Goal: Transaction & Acquisition: Book appointment/travel/reservation

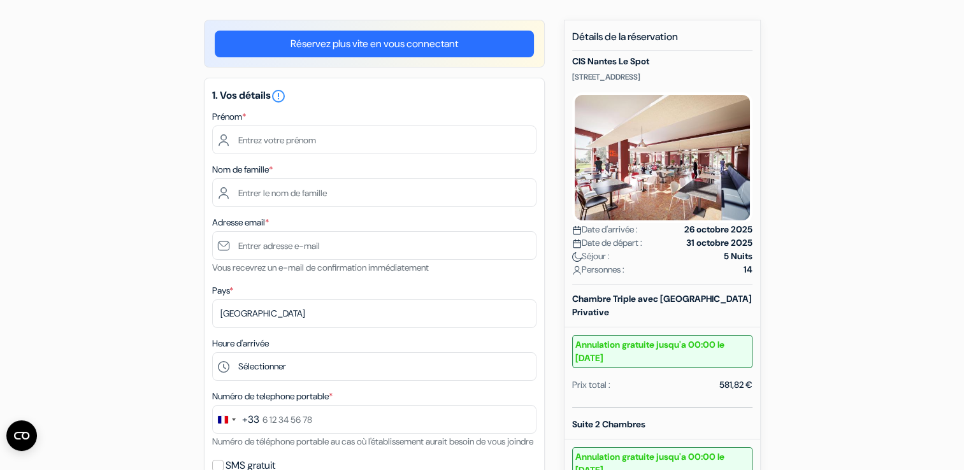
scroll to position [97, 0]
click at [888, 282] on div "add_box CIS [GEOGRAPHIC_DATA] Le Spot [STREET_ADDRESS] Détails de l'établisseme…" at bounding box center [482, 462] width 841 height 887
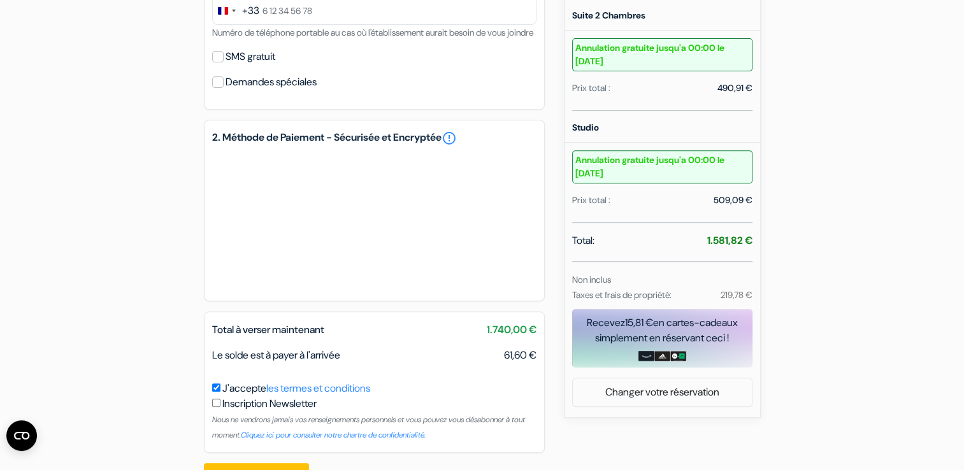
scroll to position [504, 0]
click at [62, 37] on div "add_box CIS Nantes Le Spot 2 Rue de Madrid, Nantes, France Détails de l'établis…" at bounding box center [482, 55] width 841 height 887
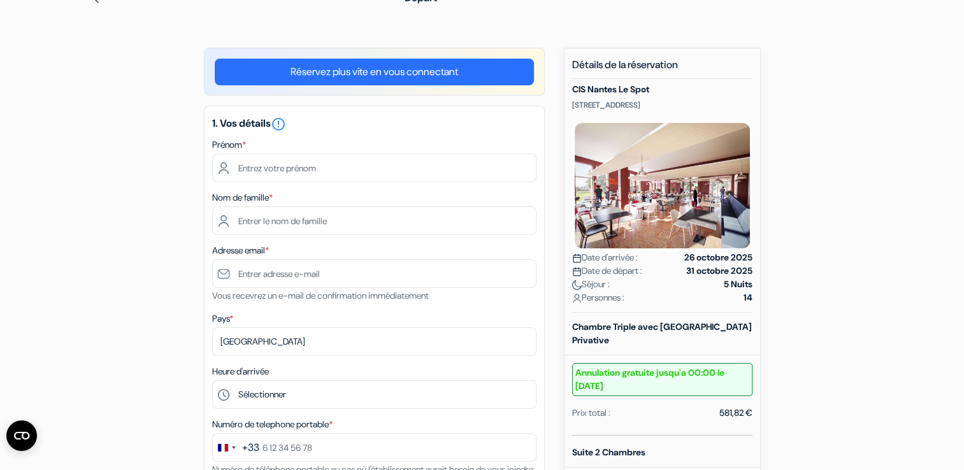
scroll to position [66, 0]
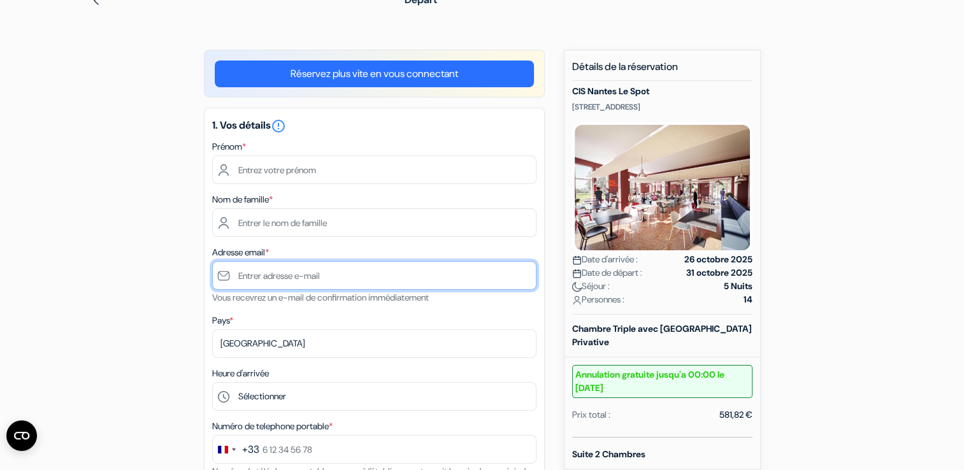
click at [321, 273] on input "text" at bounding box center [374, 275] width 324 height 29
type input "daniel.kefer@fsgt.org"
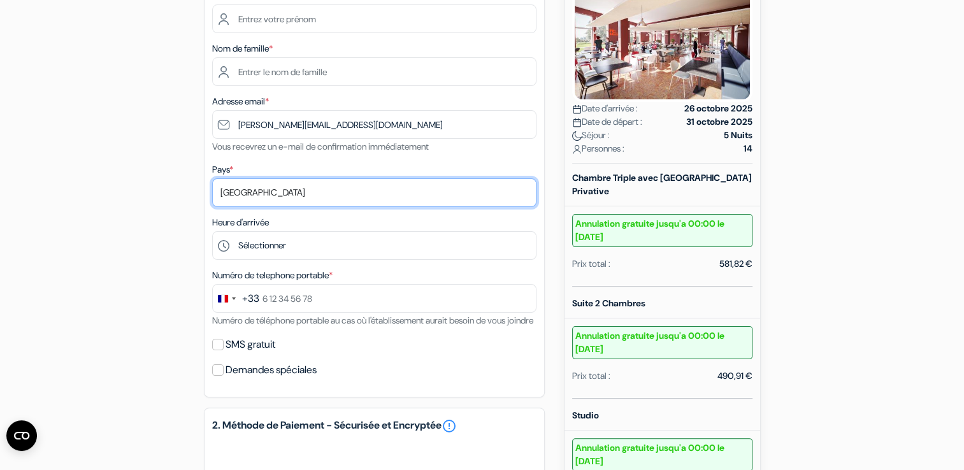
scroll to position [219, 0]
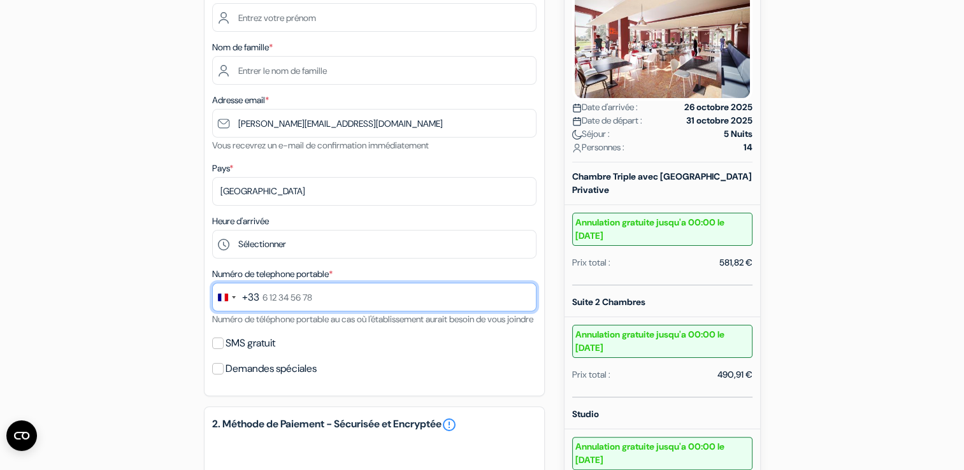
click at [370, 300] on input "text" at bounding box center [374, 297] width 324 height 29
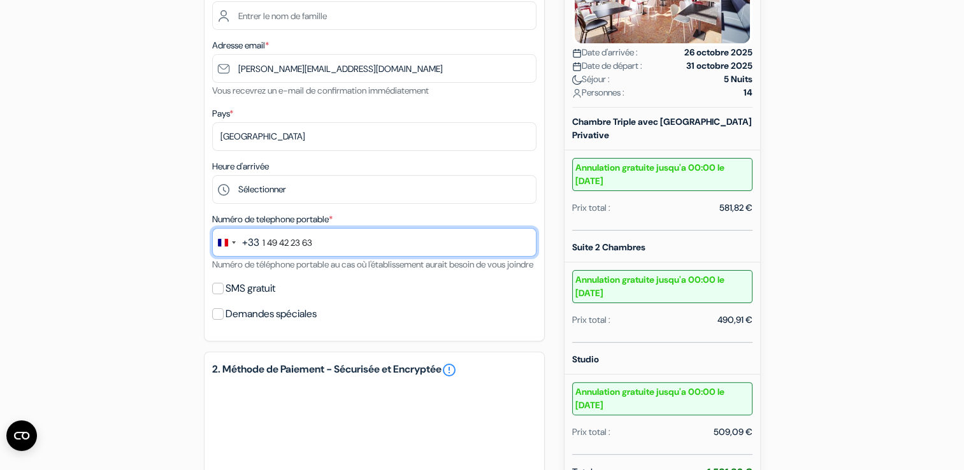
scroll to position [409, 0]
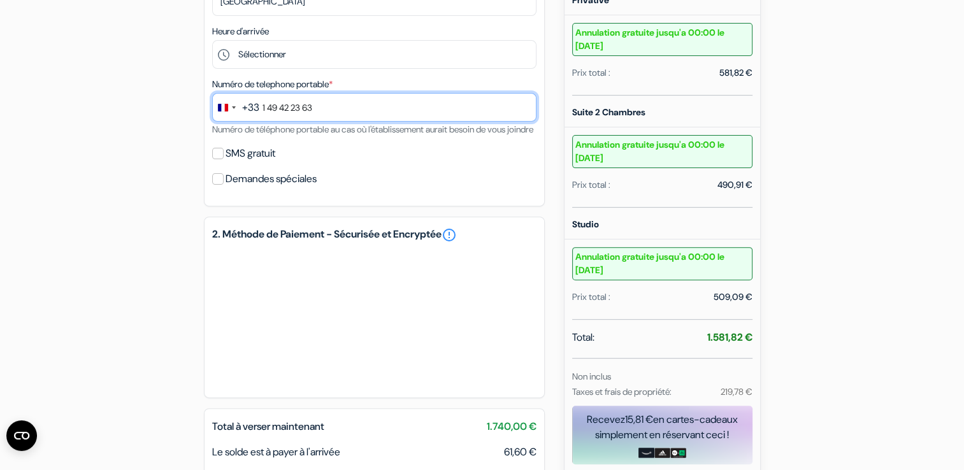
type input "1 49 42 23 63"
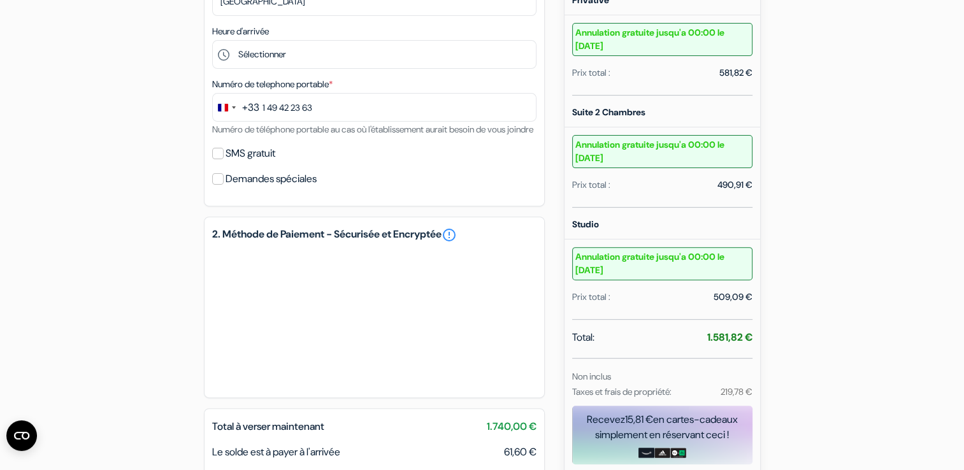
click at [224, 188] on div "Demandes spéciales" at bounding box center [374, 179] width 324 height 18
click at [218, 185] on input "Demandes spéciales" at bounding box center [217, 178] width 11 height 11
checkbox input "true"
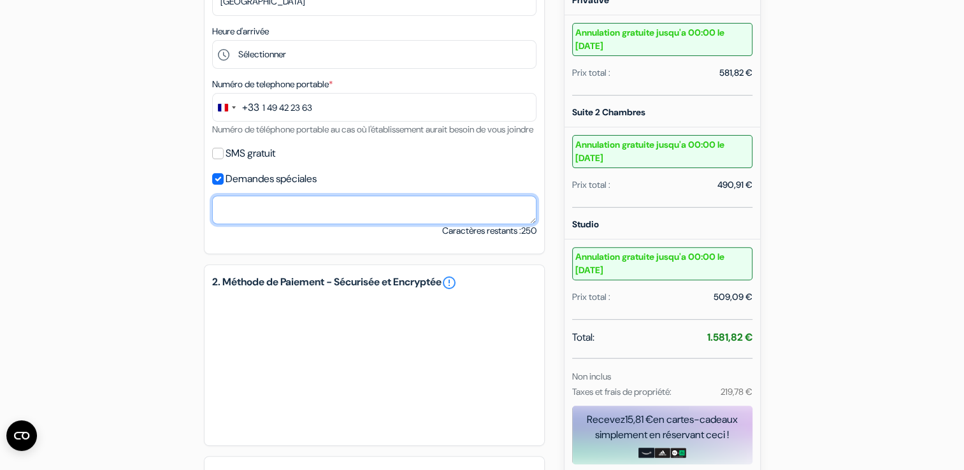
click at [314, 224] on textarea at bounding box center [374, 210] width 324 height 29
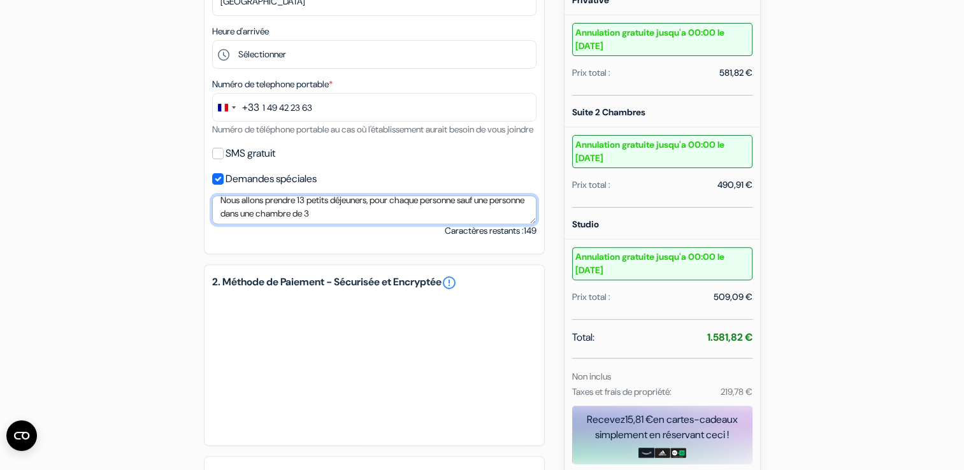
type textarea "Nous allons prendre 13 petits déjeuners, pour chaque personne sauf une personne…"
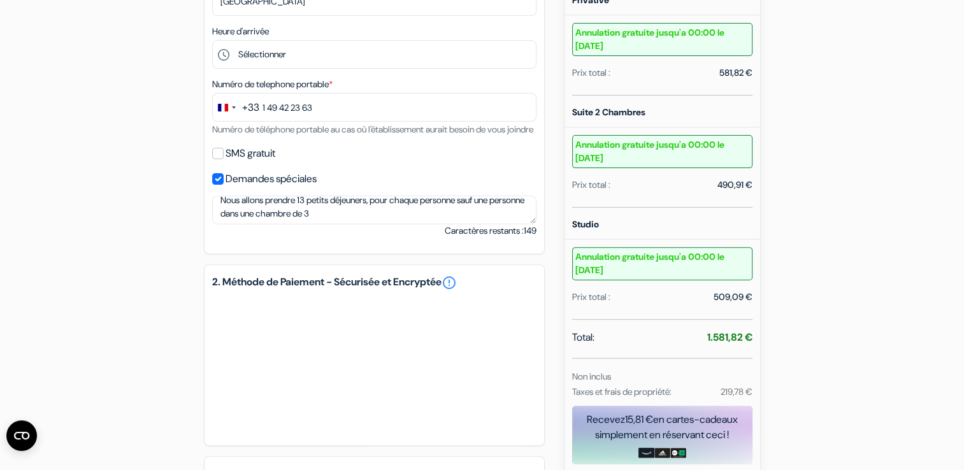
click at [375, 291] on h5 "2. Méthode de Paiement - Sécurisée et Encryptée error_outline" at bounding box center [374, 282] width 324 height 15
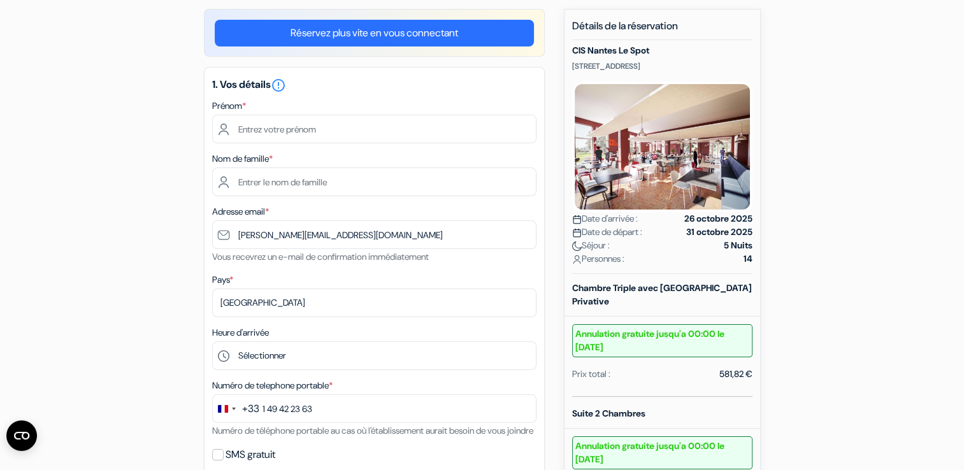
scroll to position [106, 0]
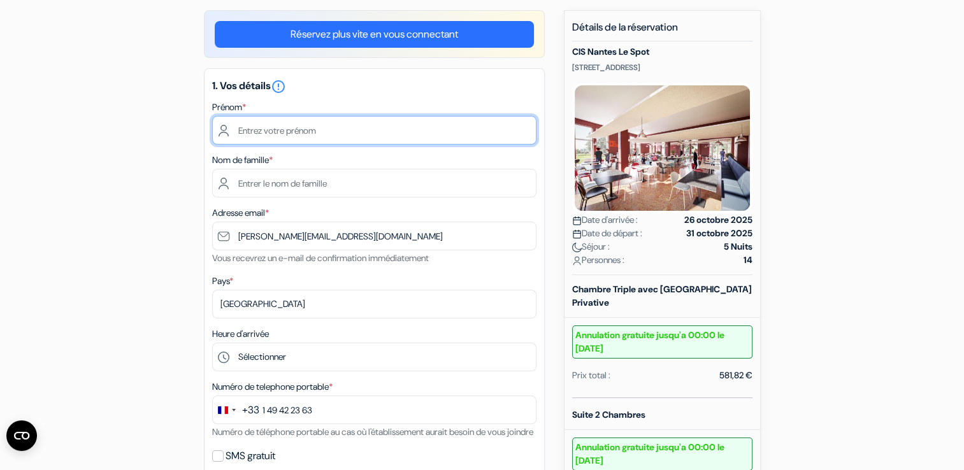
click at [349, 127] on input "text" at bounding box center [374, 130] width 324 height 29
type input "Chloé"
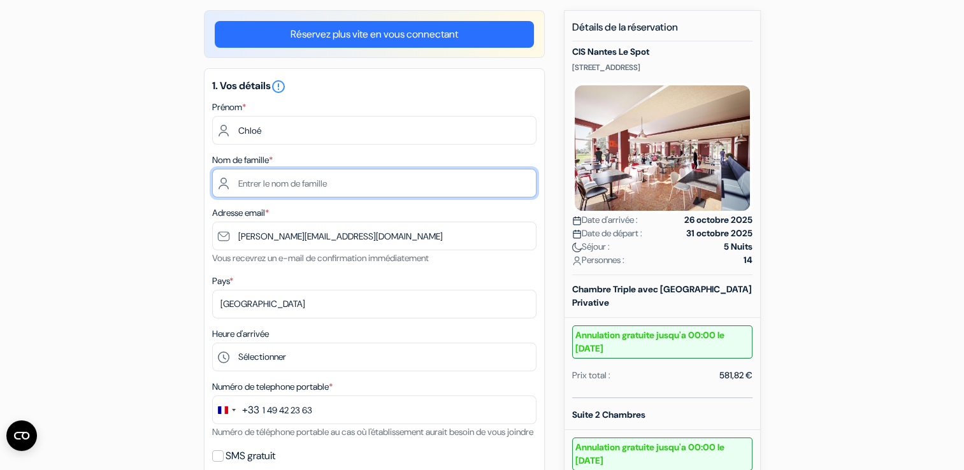
click at [469, 191] on input "text" at bounding box center [374, 183] width 324 height 29
type input "[PERSON_NAME]"
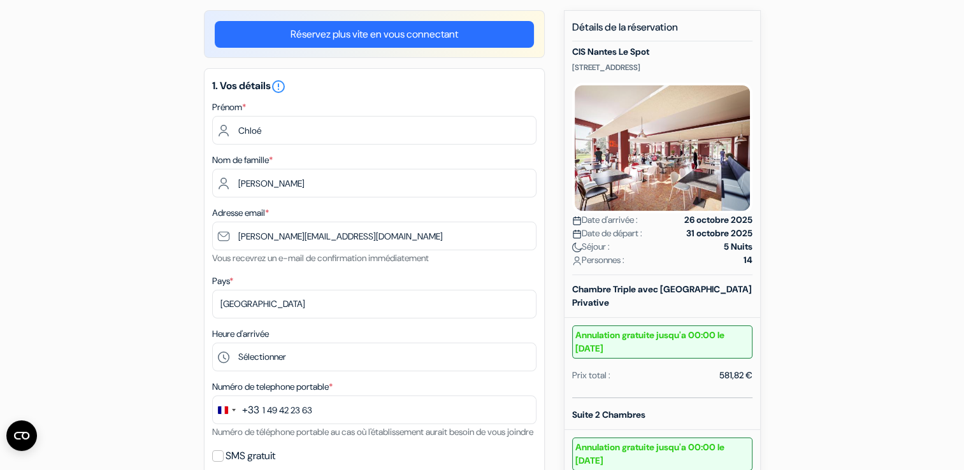
click at [557, 192] on div "add_box CIS Nantes Le Spot 2 Rue de Madrid, Nantes, France Détails de l'établis…" at bounding box center [482, 477] width 841 height 935
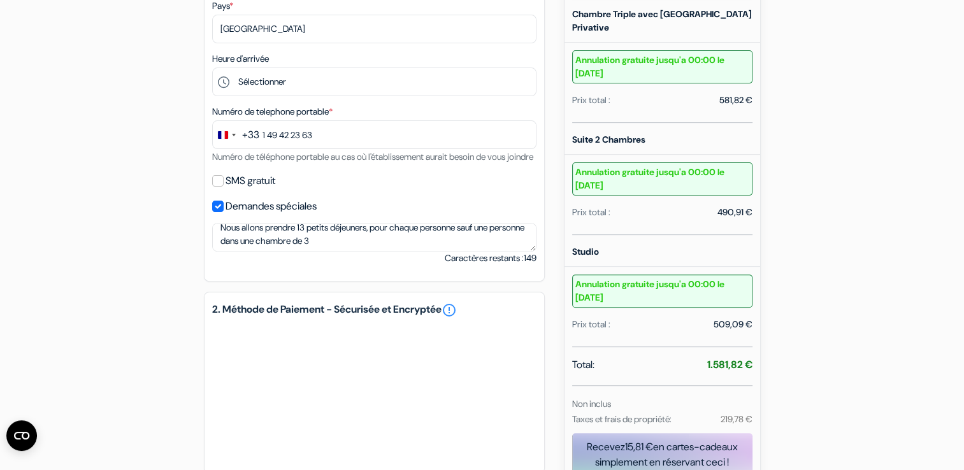
scroll to position [380, 0]
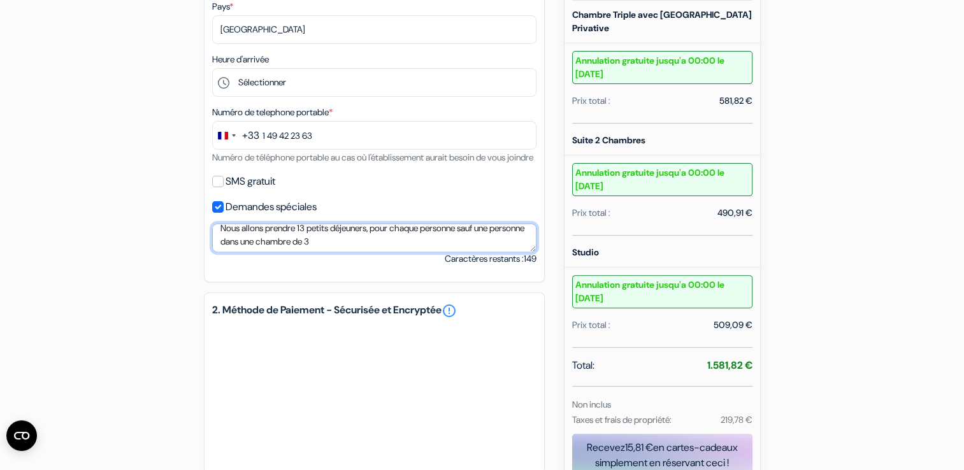
click at [222, 247] on textarea "Nous allons prendre 13 petits déjeuners, pour chaque personne sauf une personne…" at bounding box center [374, 238] width 324 height 29
click at [222, 247] on textarea "Reservation pour la Fédération Gymnique et Sportive de Travail. Nous allons pre…" at bounding box center [374, 238] width 324 height 29
click at [252, 249] on textarea "Reservation pour la Fédération Gymnique et Sportive de Travail. Nous allons pre…" at bounding box center [374, 238] width 324 height 29
click at [230, 249] on textarea "Reservation pour la Fédération Gymnique et Sportive de Travail. Nous allons pre…" at bounding box center [374, 238] width 324 height 29
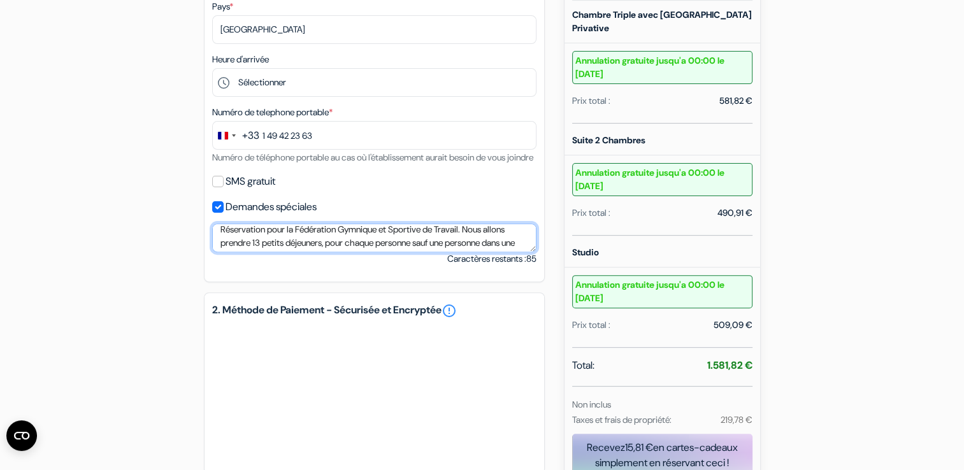
click at [247, 252] on textarea "Réservation pour la Fédération Gymnique et Sportive de Travail. Nous allons pre…" at bounding box center [374, 238] width 324 height 29
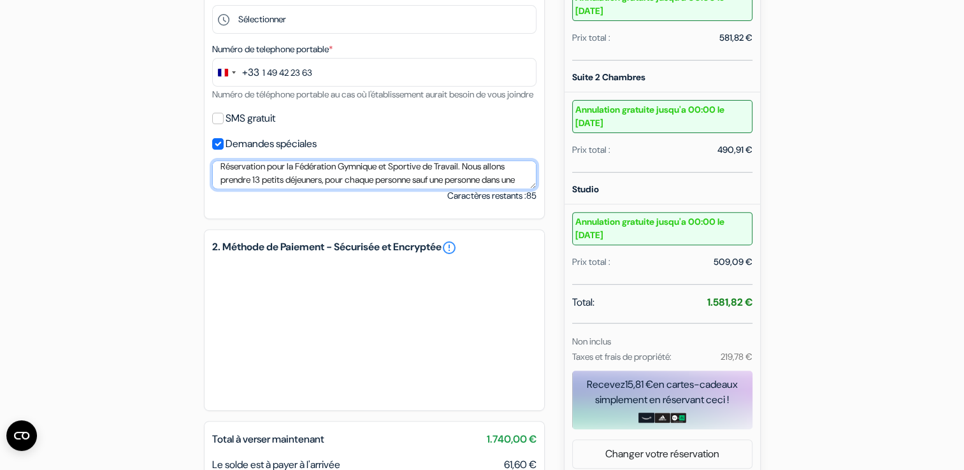
scroll to position [440, 0]
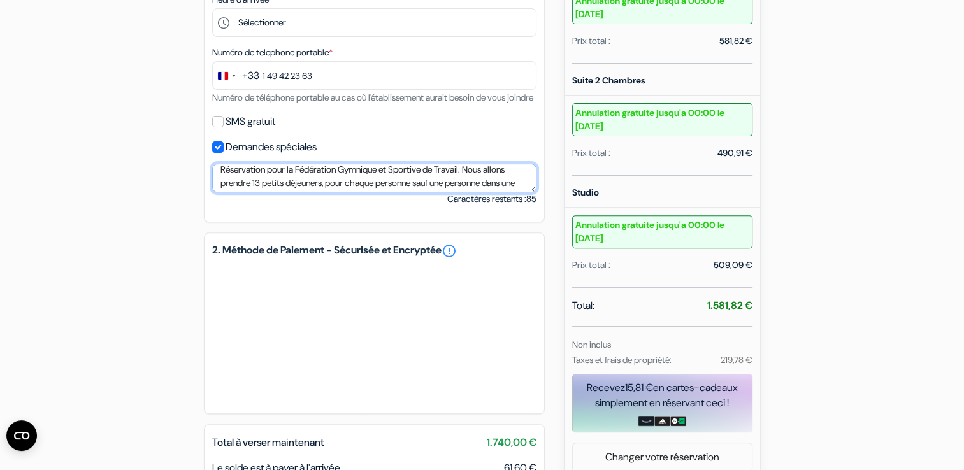
type textarea "Réservation pour la Fédération Gymnique et Sportive de Travail. Nous allons pre…"
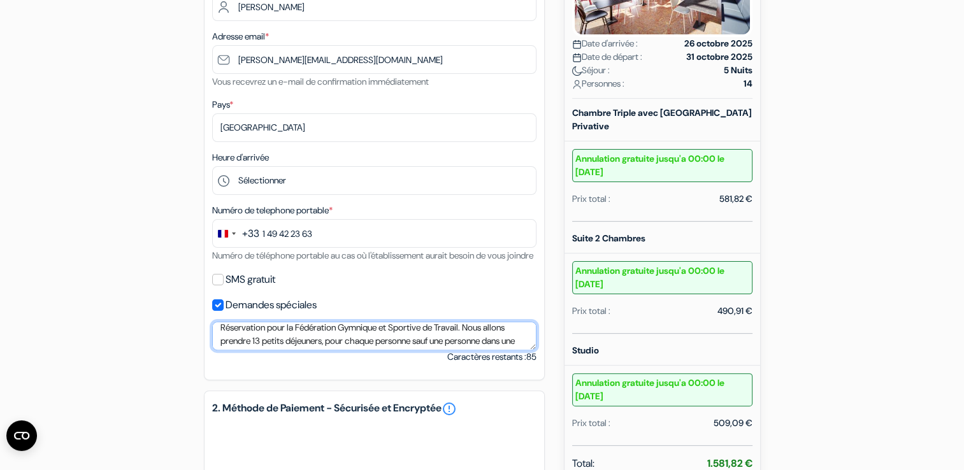
scroll to position [273, 0]
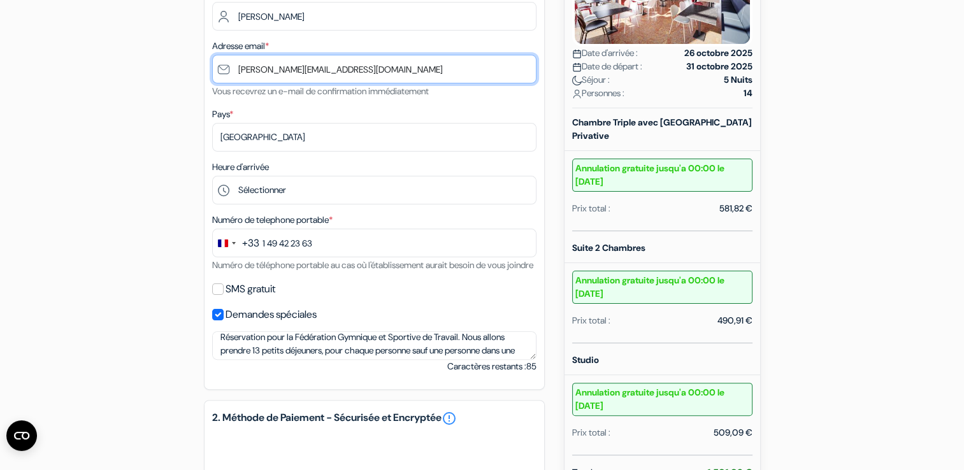
drag, startPoint x: 341, startPoint y: 73, endPoint x: 226, endPoint y: 66, distance: 115.6
click at [226, 66] on input "daniel.kefer@fsgt.org" at bounding box center [374, 69] width 324 height 29
type input "[PERSON_NAME][EMAIL_ADDRESS][DOMAIN_NAME]"
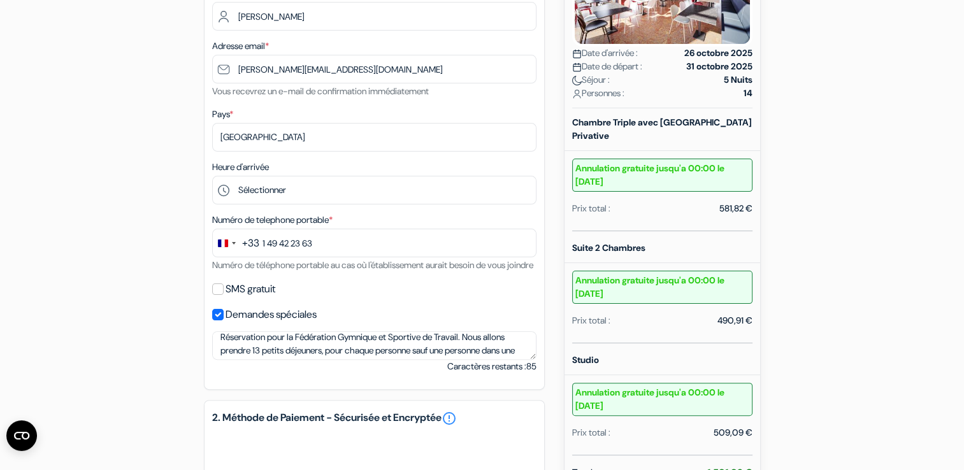
click at [170, 181] on div "add_box CIS Nantes Le Spot 2 Rue de Madrid, Nantes, France Détails de l'établis…" at bounding box center [482, 310] width 841 height 935
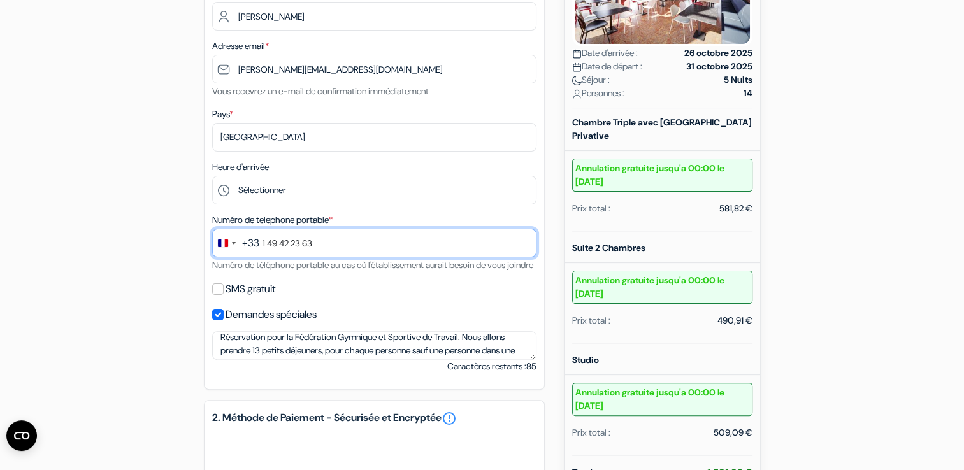
drag, startPoint x: 329, startPoint y: 243, endPoint x: 261, endPoint y: 249, distance: 67.7
click at [261, 249] on input "1 49 42 23 63" at bounding box center [374, 243] width 324 height 29
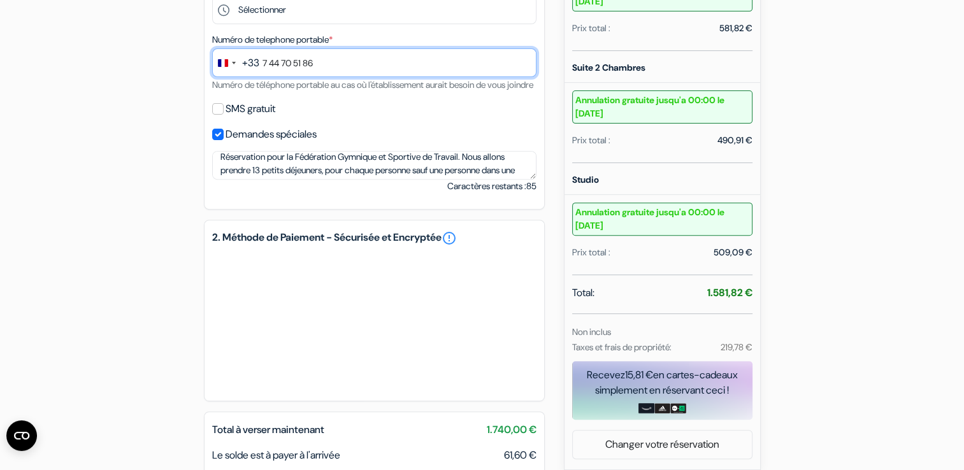
scroll to position [455, 0]
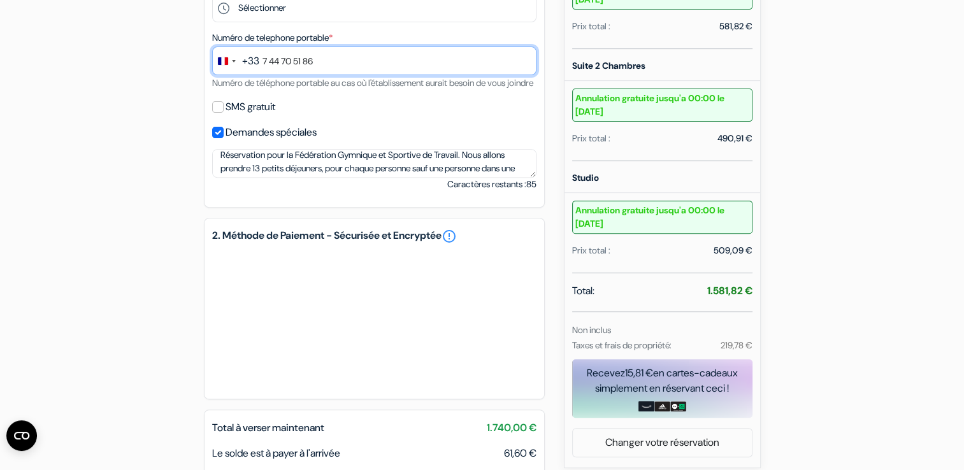
type input "7 44 70 51 86"
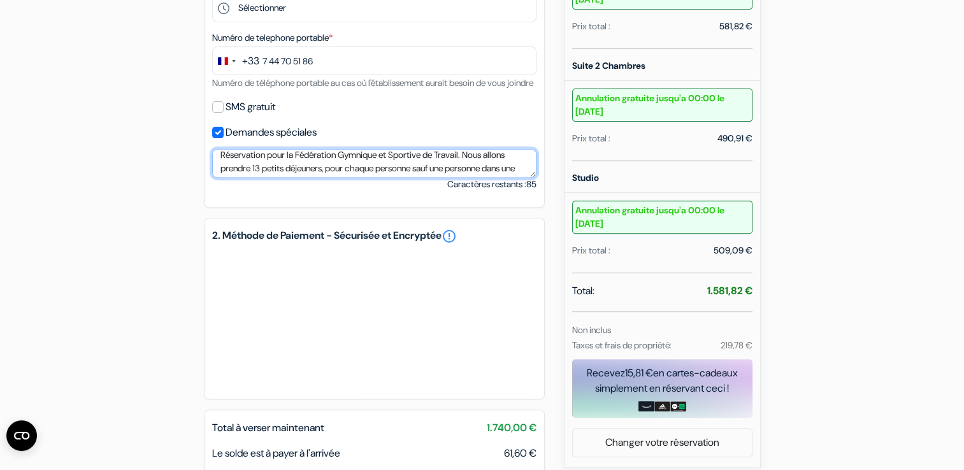
click at [478, 173] on textarea "Réservation pour la Fédération Gymnique et Sportive de Travail. Nous allons pre…" at bounding box center [374, 163] width 324 height 29
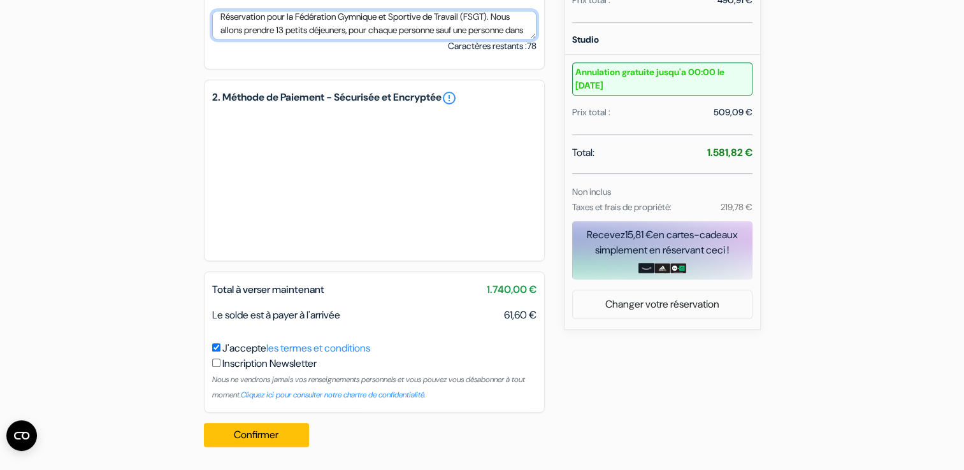
scroll to position [609, 0]
type textarea "Réservation pour la Fédération Gymnique et Sportive de Travail (FSGT). Nous all…"
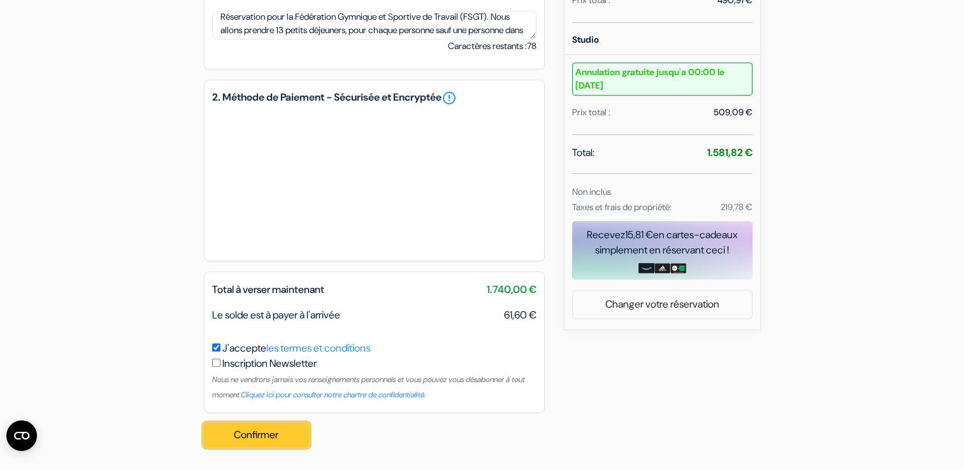
click at [279, 432] on button "Confirmer Loading..." at bounding box center [257, 435] width 106 height 24
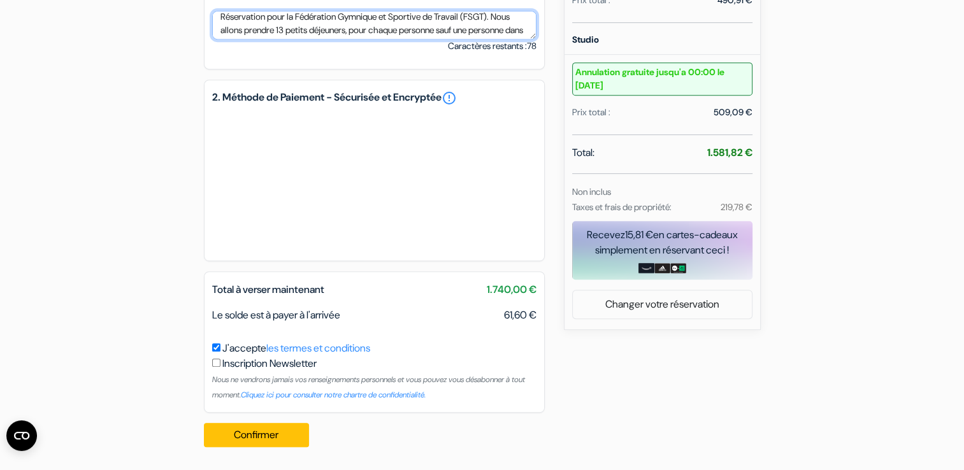
click at [237, 20] on textarea "Réservation pour la Fédération Gymnique et Sportive de Travail (FSGT). Nous all…" at bounding box center [374, 25] width 324 height 29
drag, startPoint x: 237, startPoint y: 20, endPoint x: 344, endPoint y: 76, distance: 120.9
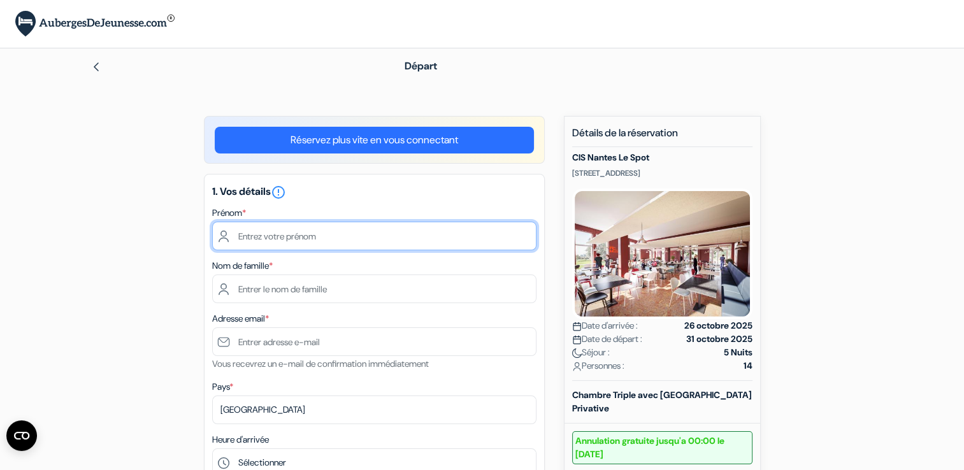
click at [303, 241] on input "text" at bounding box center [374, 236] width 324 height 29
type input "Chloé"
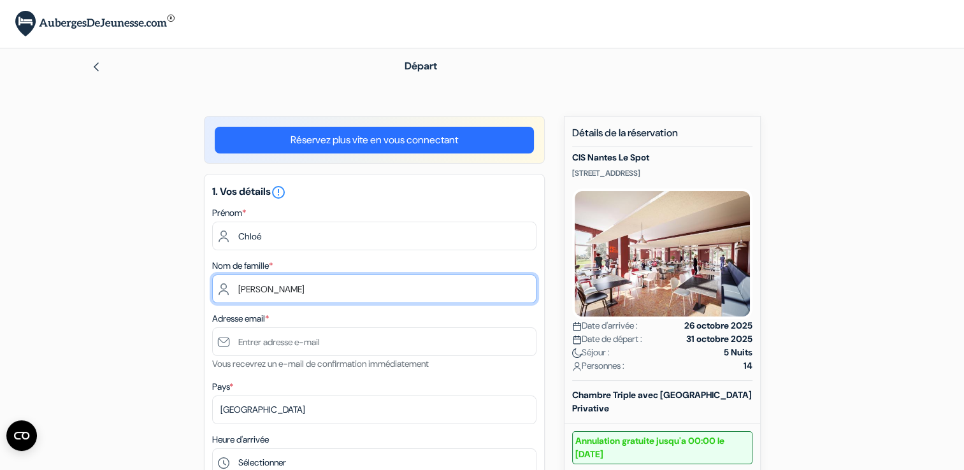
type input "[PERSON_NAME]"
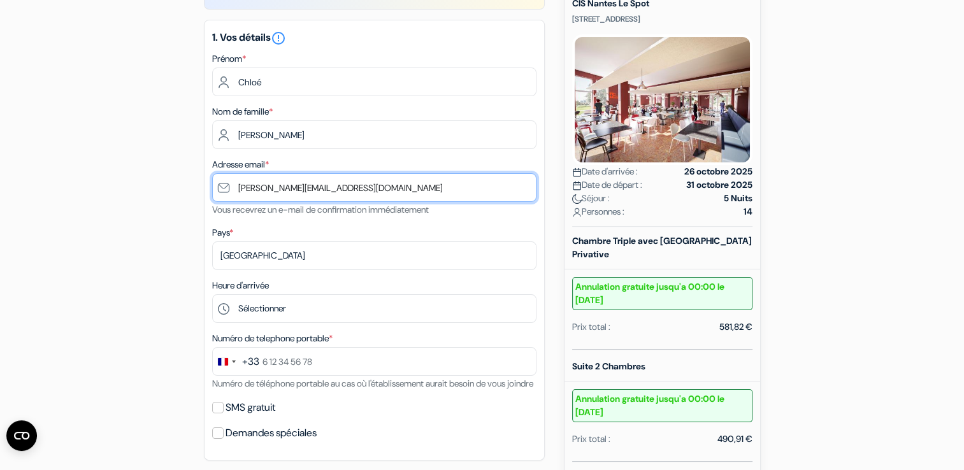
scroll to position [155, 0]
type input "[PERSON_NAME][EMAIL_ADDRESS][DOMAIN_NAME]"
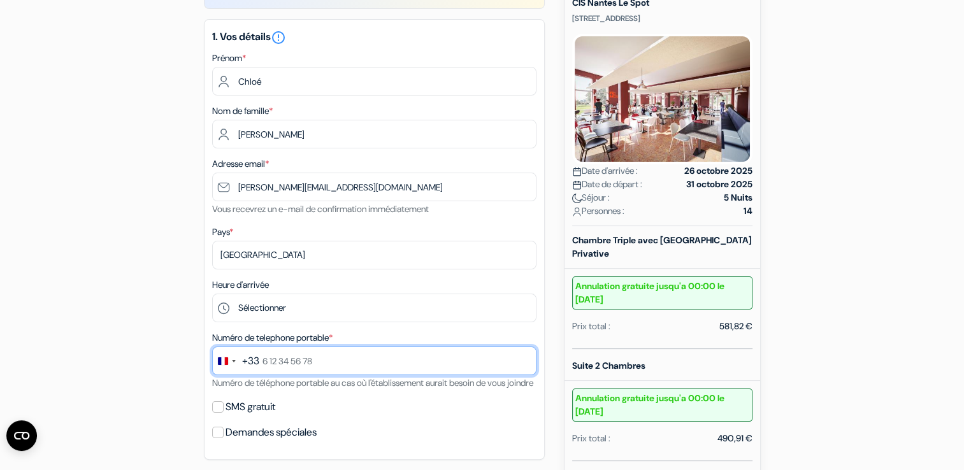
click at [319, 356] on input "text" at bounding box center [374, 361] width 324 height 29
type input "0744705186"
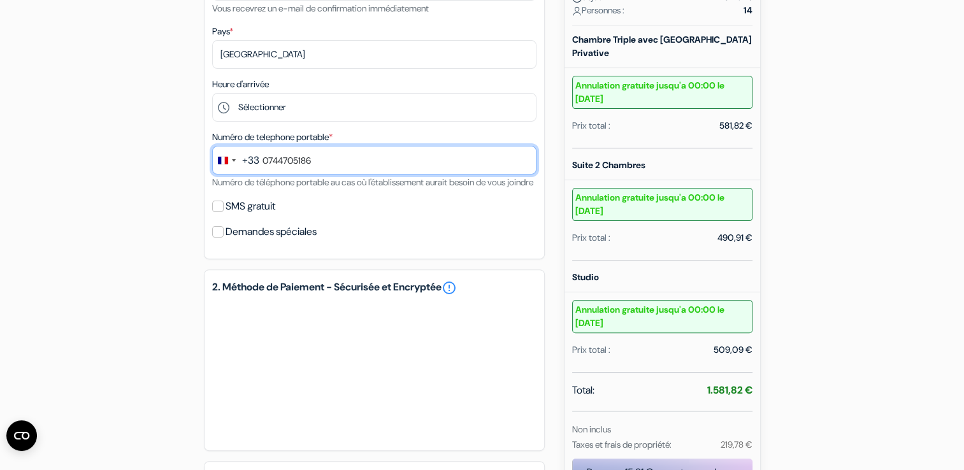
scroll to position [356, 0]
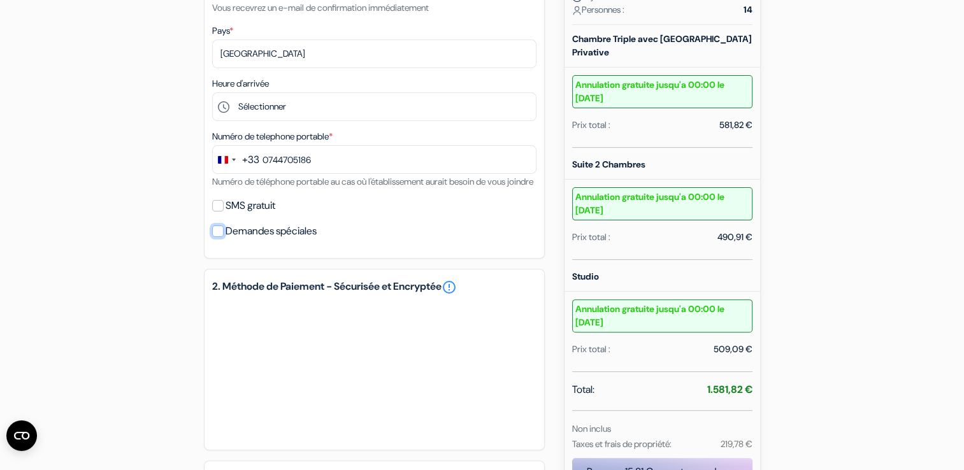
click at [217, 237] on input "Demandes spéciales" at bounding box center [217, 231] width 11 height 11
checkbox input "true"
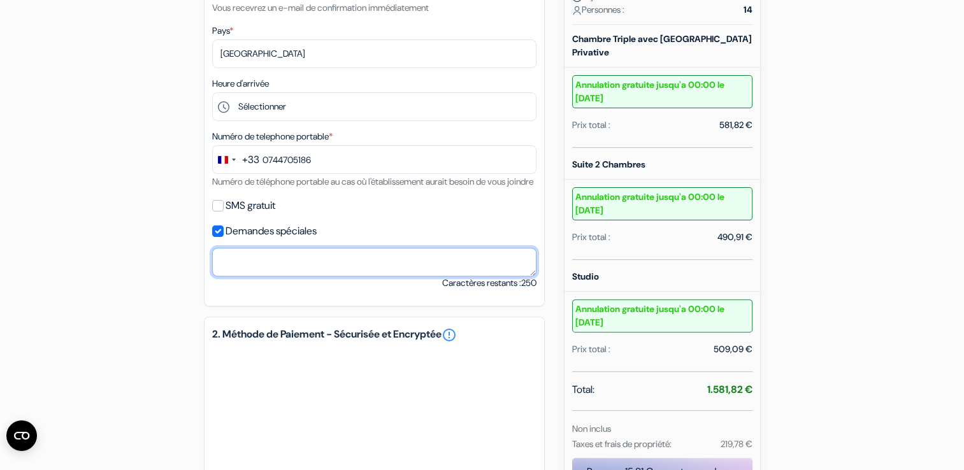
click at [262, 277] on textarea at bounding box center [374, 262] width 324 height 29
paste textarea "Réservation pour la Fédération Gymnique et Sportive de Travail (FSGT). Nous all…"
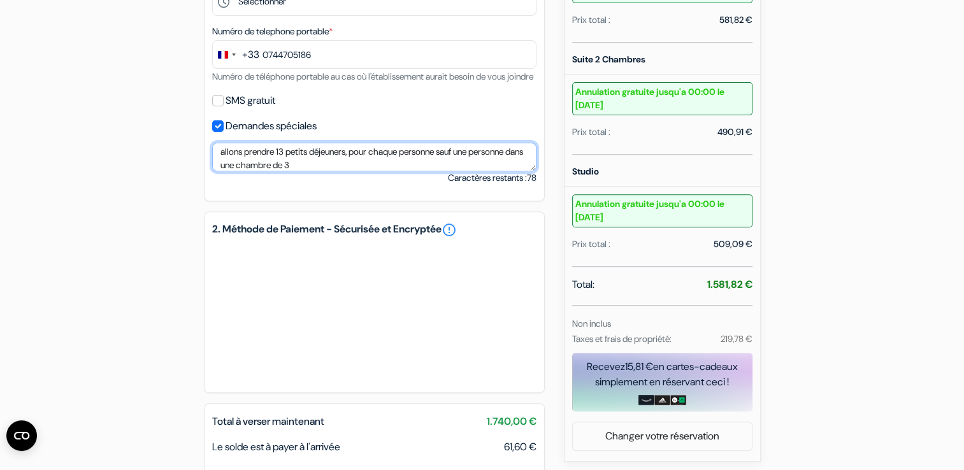
scroll to position [463, 0]
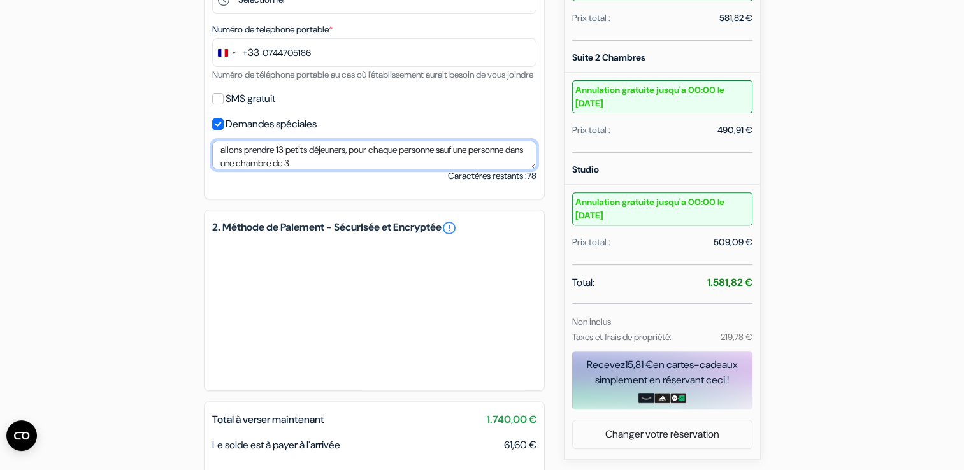
type textarea "Réservation pour la Fédération Gymnique et Sportive de Travail (FSGT). Nous all…"
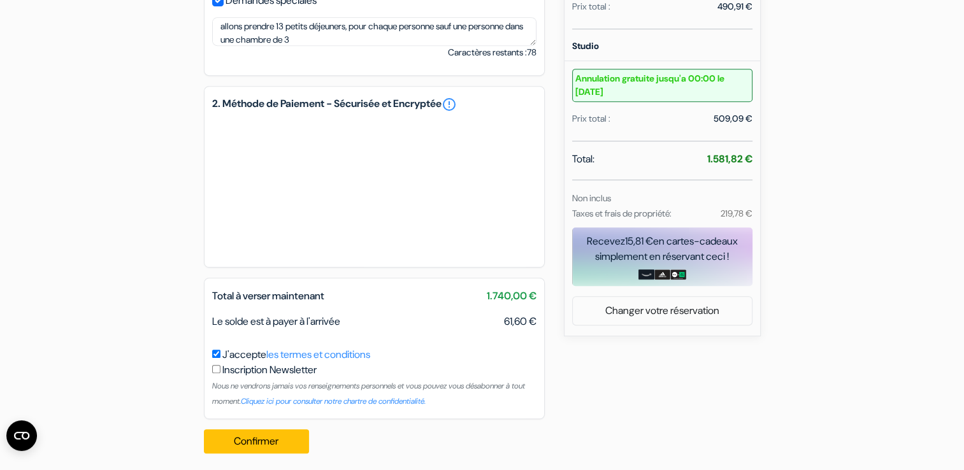
scroll to position [609, 0]
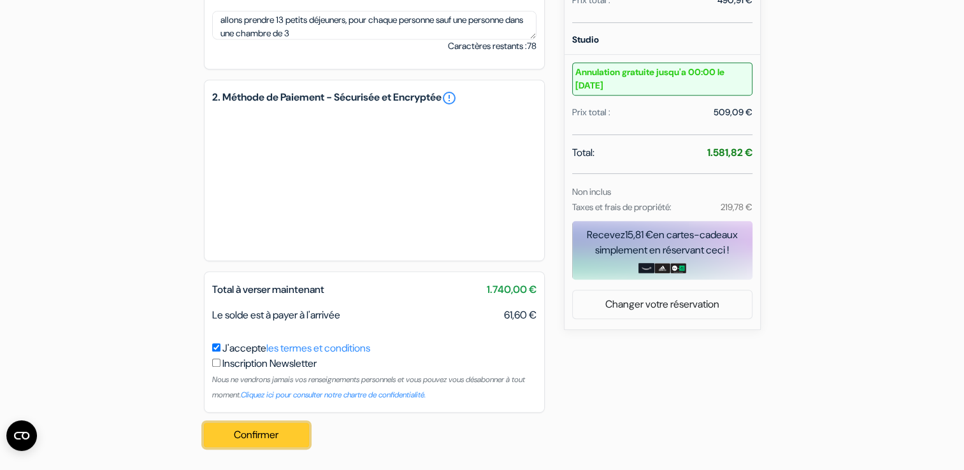
click at [254, 433] on button "Confirmer Loading..." at bounding box center [257, 435] width 106 height 24
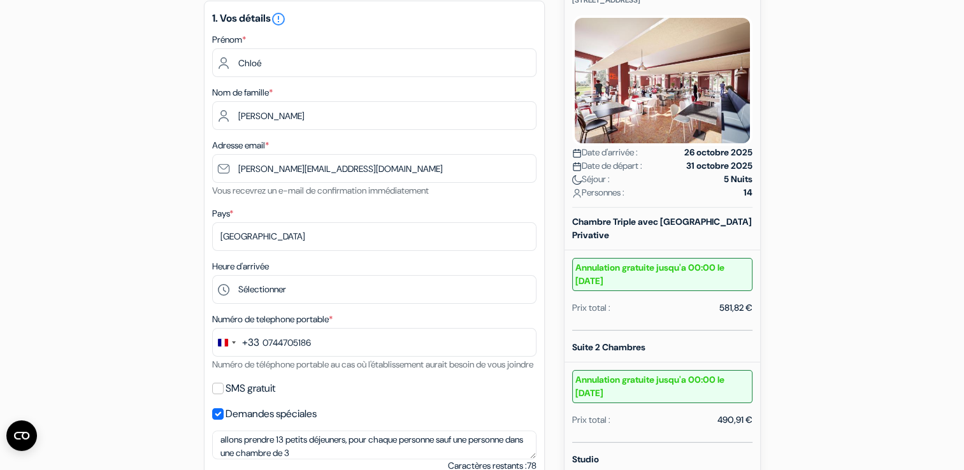
scroll to position [0, 0]
